Goal: Navigation & Orientation: Find specific page/section

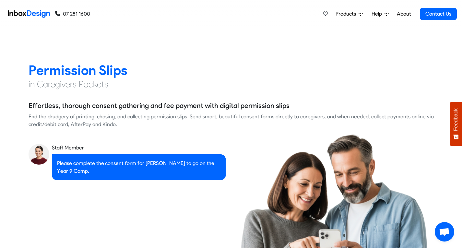
scroll to position [842, 0]
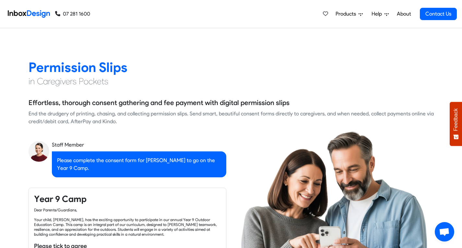
checkbox input "true"
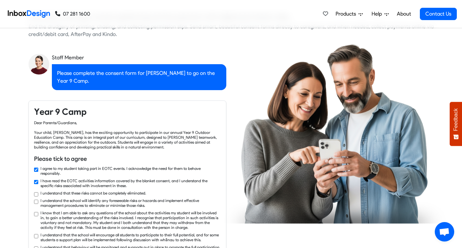
checkbox input "true"
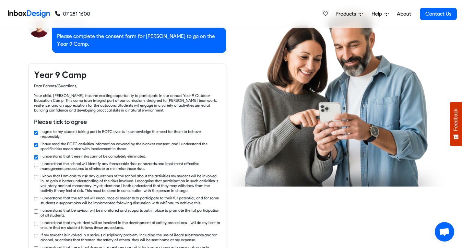
checkbox input "true"
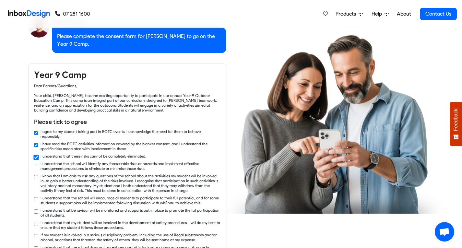
scroll to position [972, 0]
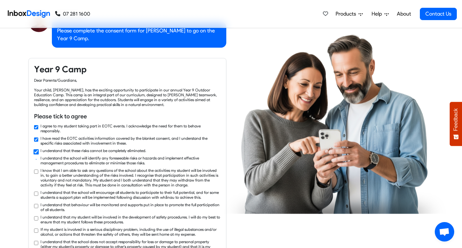
checkbox input "true"
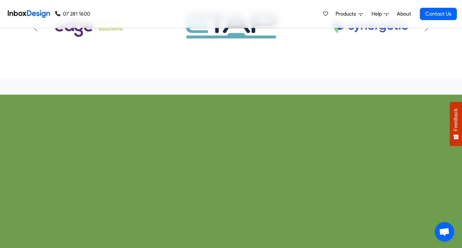
scroll to position [2138, 0]
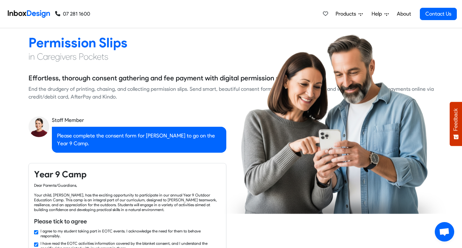
checkbox input "false"
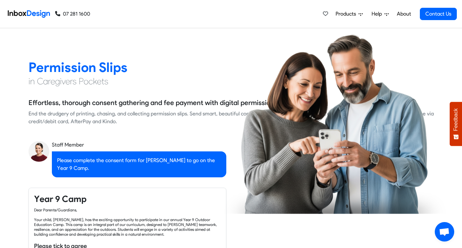
checkbox input "false"
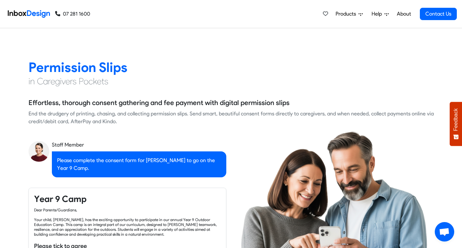
checkbox input "false"
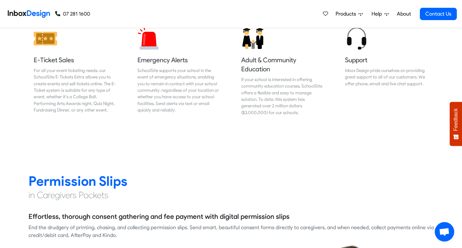
checkbox input "false"
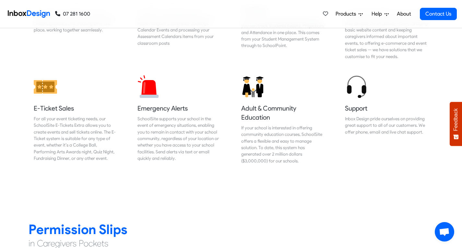
checkbox input "false"
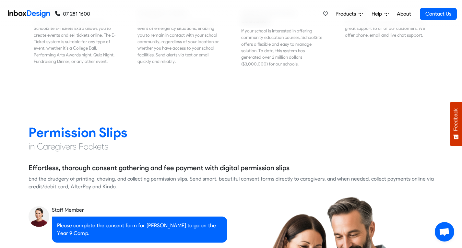
scroll to position [842, 0]
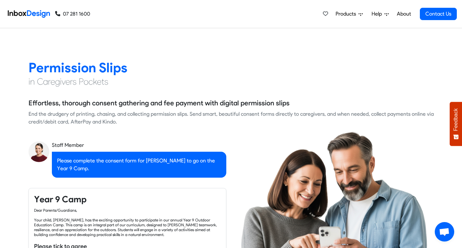
checkbox input "true"
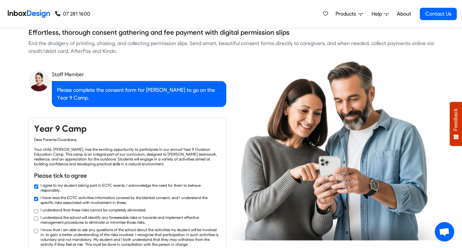
checkbox input "true"
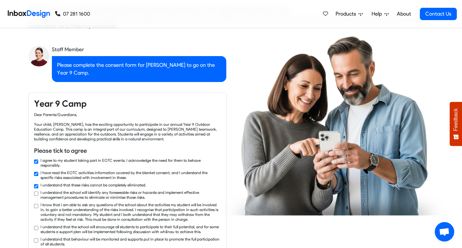
checkbox input "true"
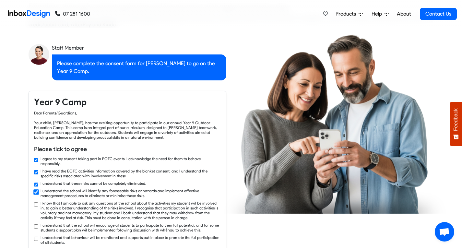
checkbox input "true"
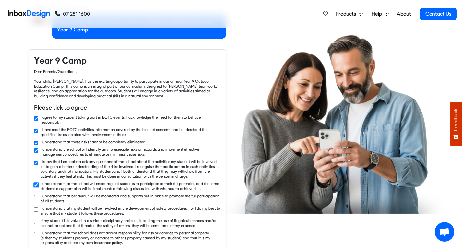
checkbox input "true"
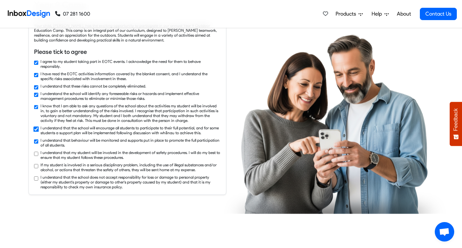
checkbox input "true"
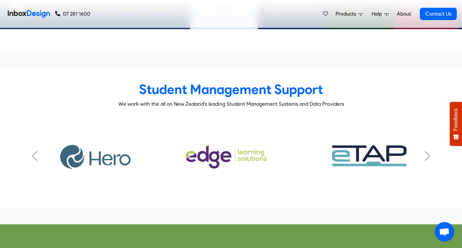
scroll to position [2170, 0]
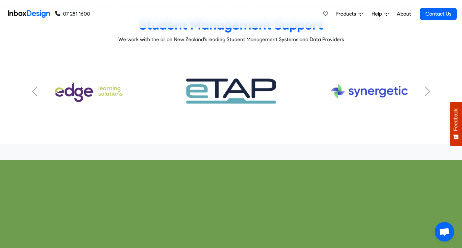
click at [424, 86] on div "Next slide" at bounding box center [427, 91] width 6 height 10
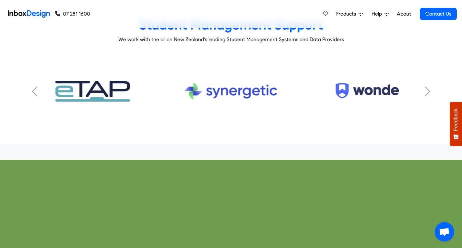
click at [424, 86] on div "Next slide" at bounding box center [427, 91] width 6 height 10
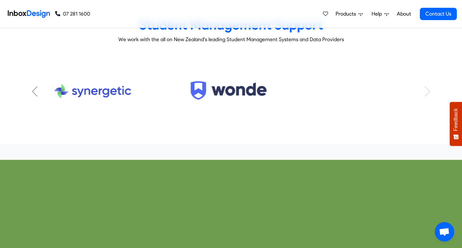
click at [423, 75] on div "KAMAR Subtitle FACTS Subtitle HERO Subtitle Musac Edge Subtitle eTap Subtitle S…" at bounding box center [231, 91] width 405 height 75
click at [224, 76] on img "7 / 7" at bounding box center [230, 91] width 105 height 52
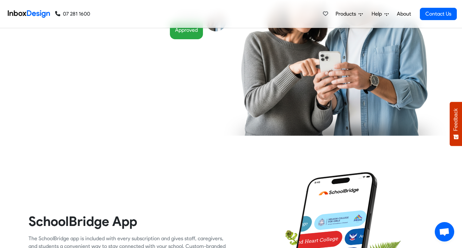
scroll to position [1198, 0]
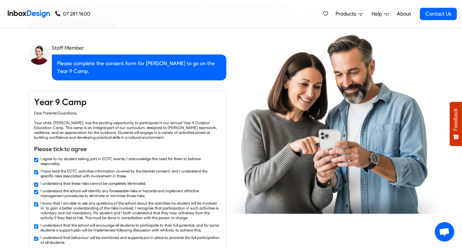
checkbox input "false"
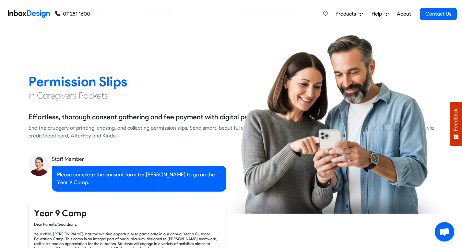
checkbox input "false"
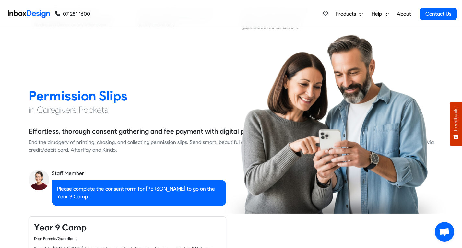
checkbox input "false"
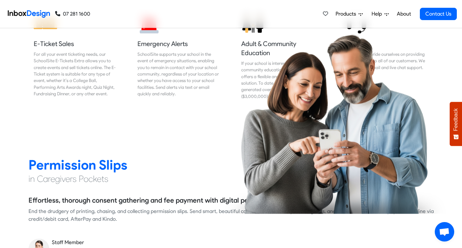
checkbox input "false"
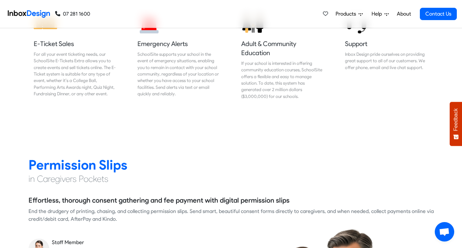
checkbox input "false"
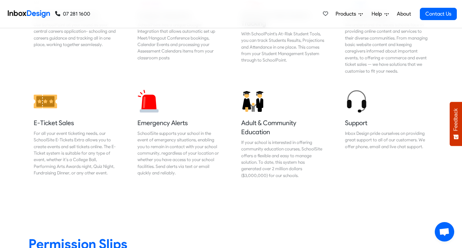
checkbox input "false"
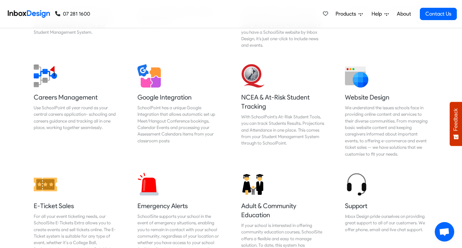
checkbox input "false"
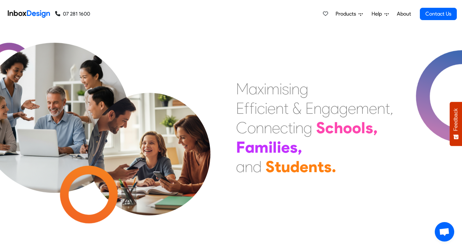
scroll to position [0, 0]
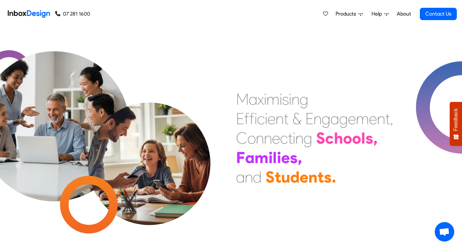
click at [399, 15] on link "About" at bounding box center [403, 13] width 18 height 13
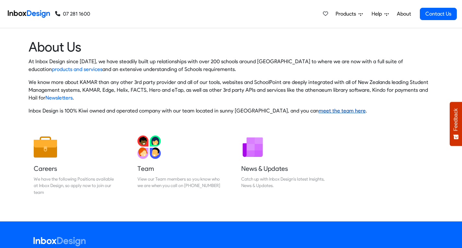
click at [329, 111] on link "meet the team here" at bounding box center [341, 111] width 47 height 6
